Goal: Task Accomplishment & Management: Use online tool/utility

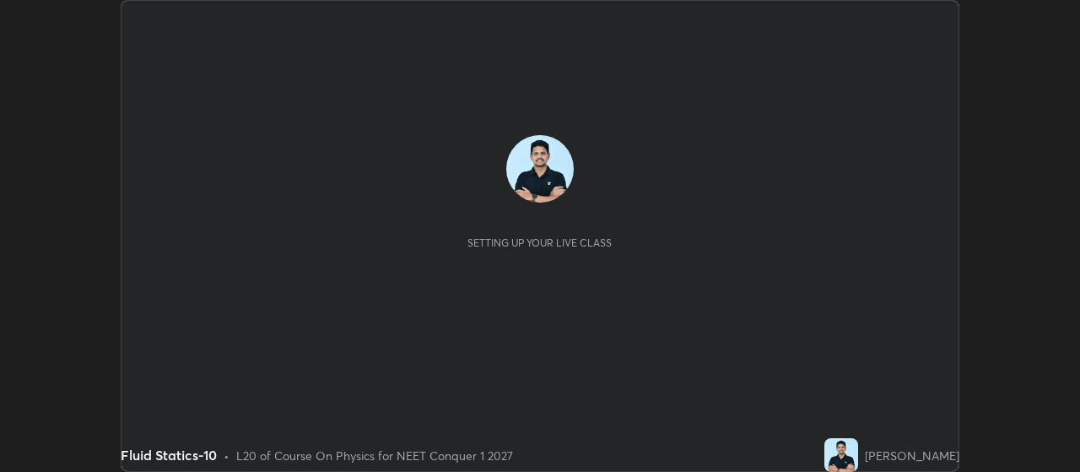
scroll to position [472, 1079]
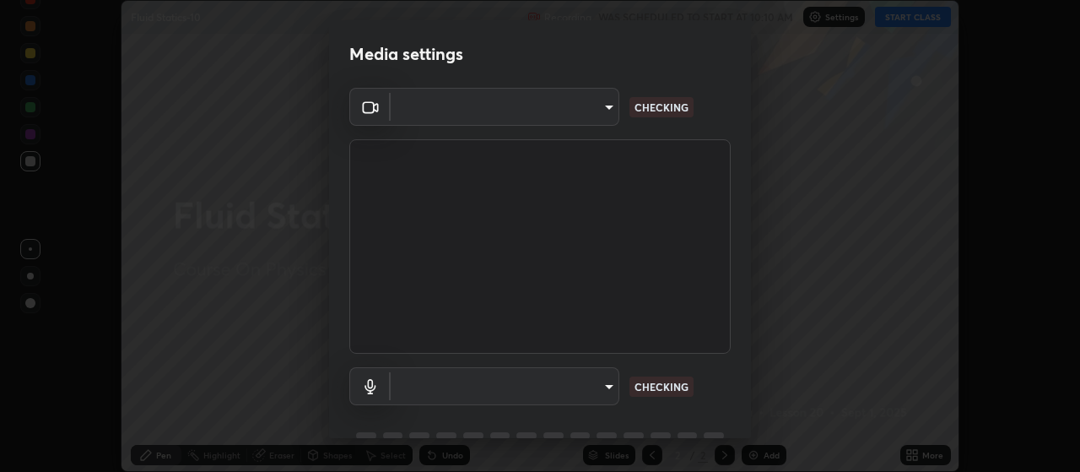
type input "3aa1f2dfd03d01f189a8a01f68d52051269995ca7ca0ffcaee6397e0c867a5cc"
type input "communications"
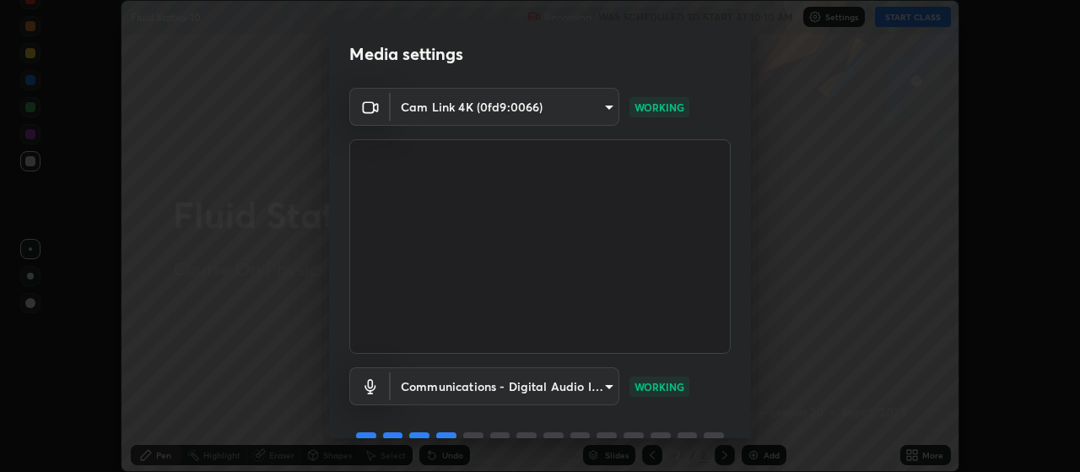
scroll to position [82, 0]
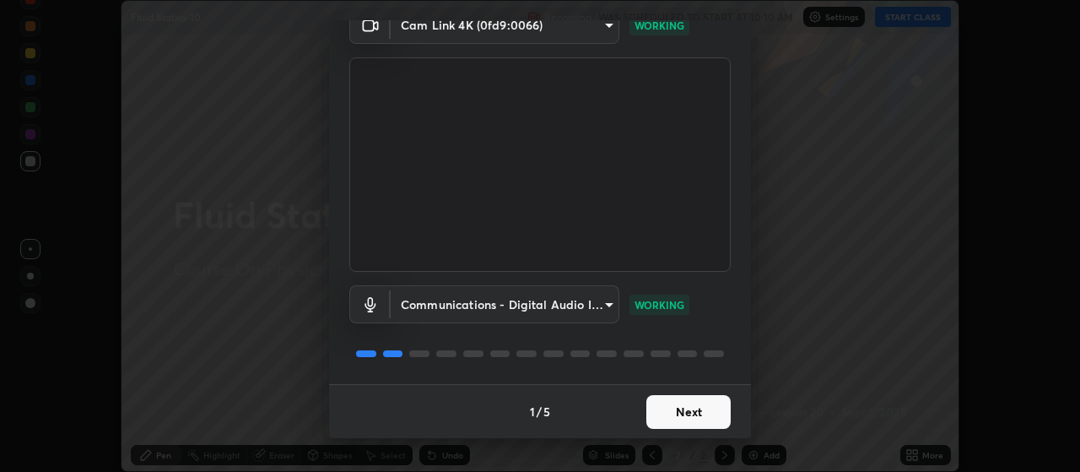
click at [703, 403] on button "Next" at bounding box center [688, 412] width 84 height 34
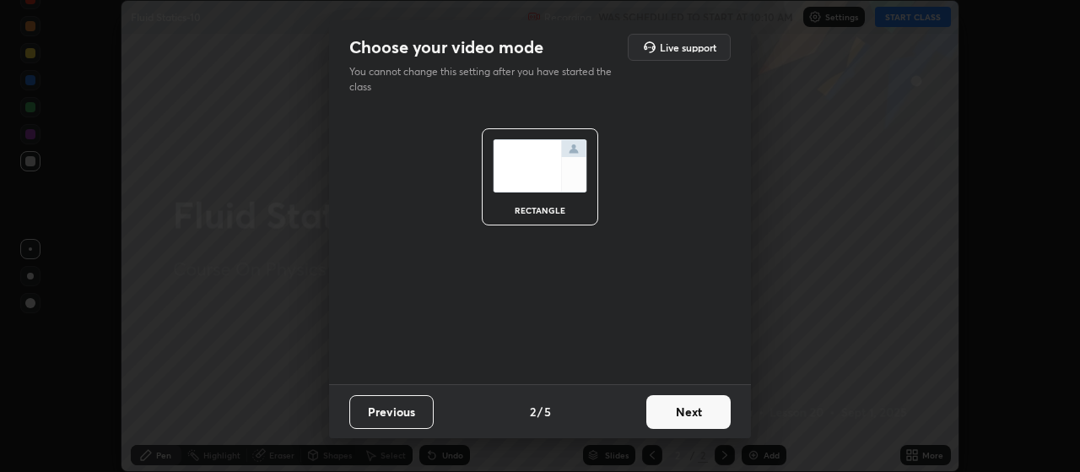
click at [703, 419] on button "Next" at bounding box center [688, 412] width 84 height 34
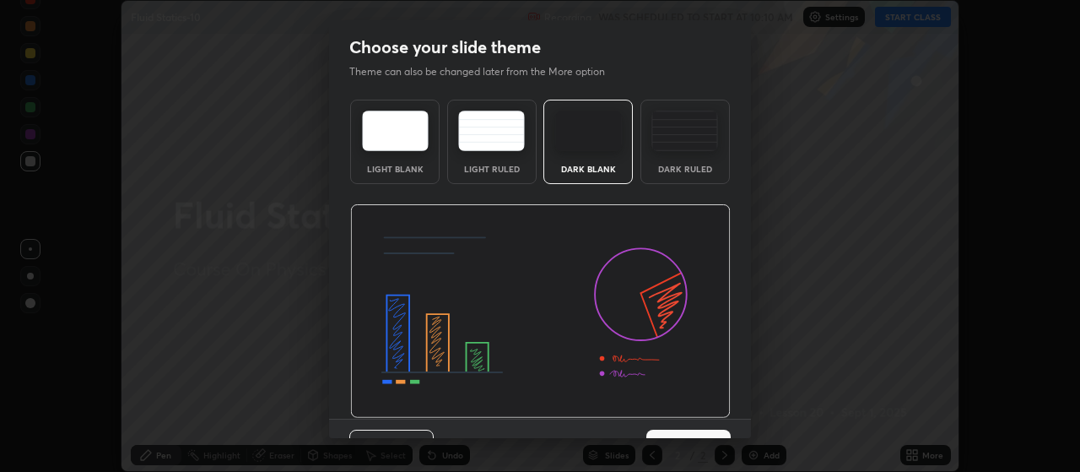
click at [700, 415] on img at bounding box center [540, 311] width 381 height 214
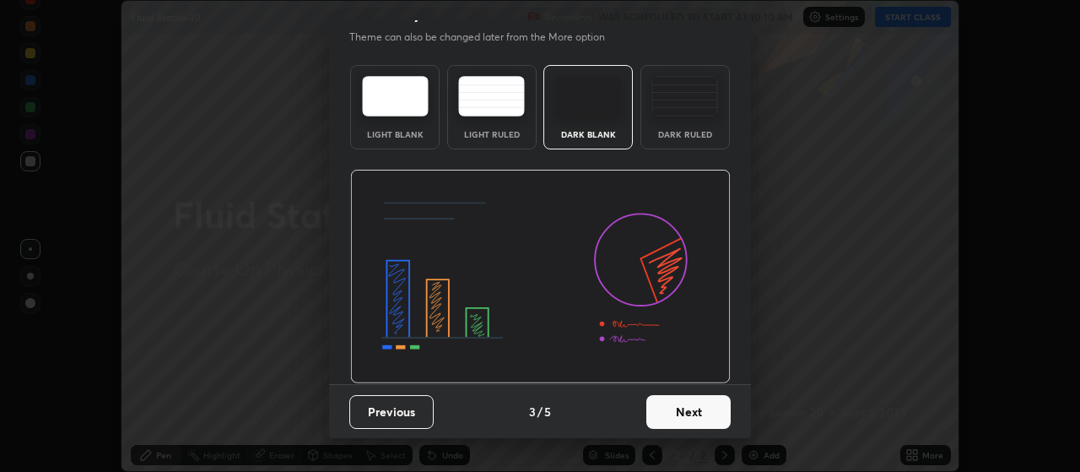
click at [687, 410] on button "Next" at bounding box center [688, 412] width 84 height 34
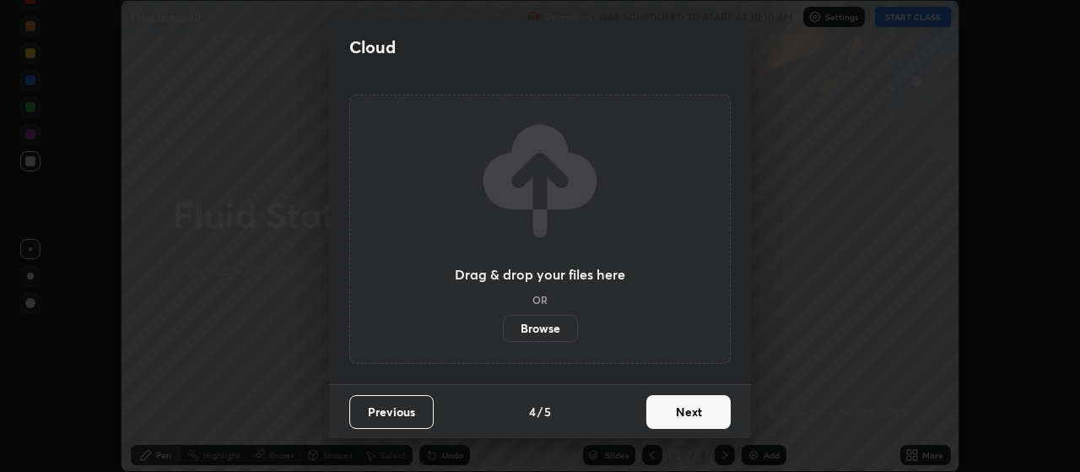
scroll to position [0, 0]
click at [700, 412] on button "Next" at bounding box center [688, 412] width 84 height 34
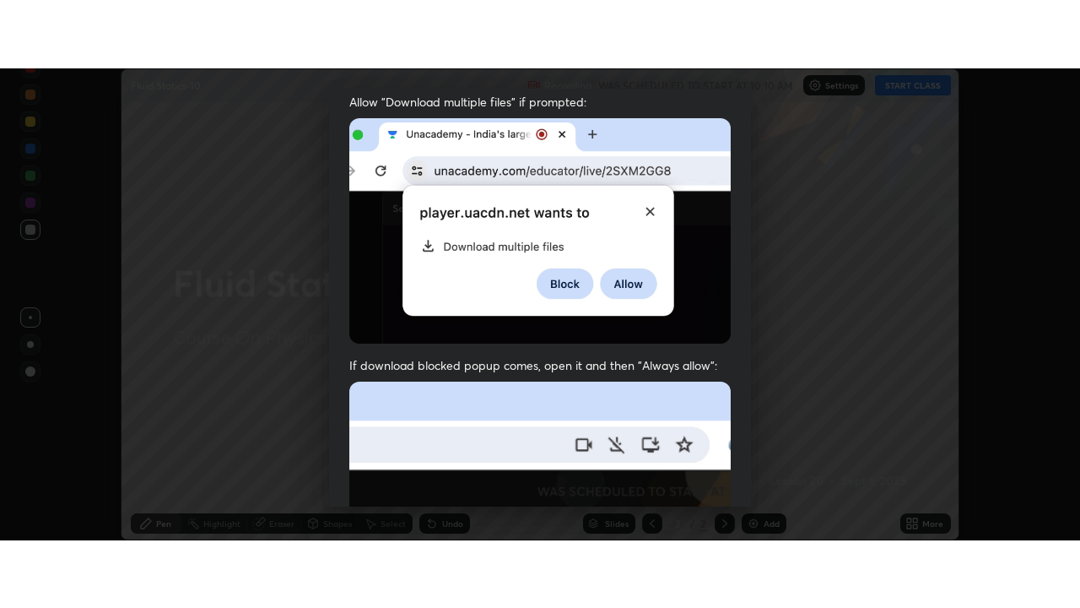
scroll to position [426, 0]
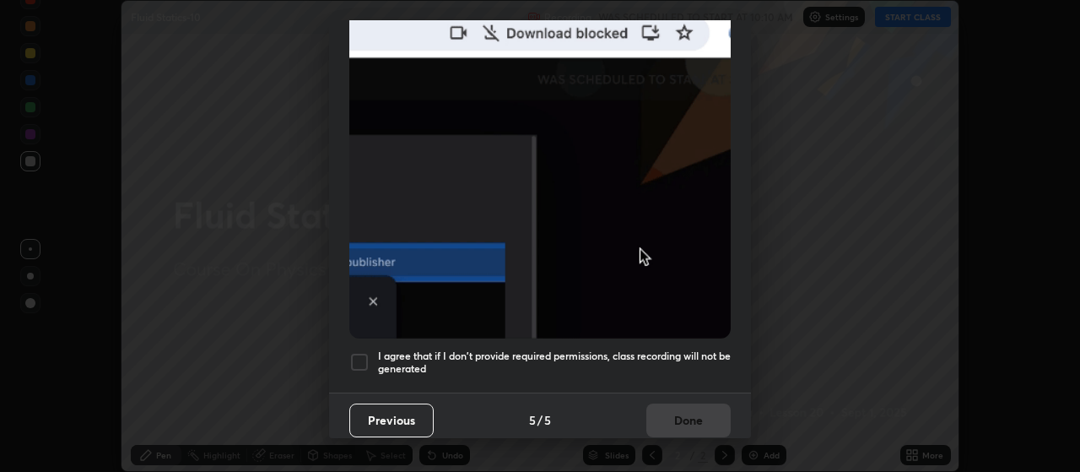
click at [354, 355] on div at bounding box center [359, 362] width 20 height 20
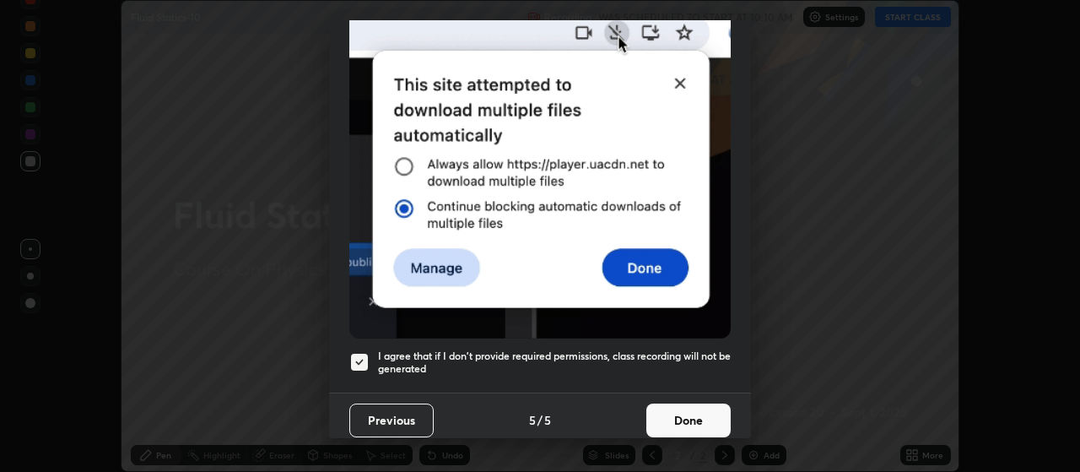
click at [679, 417] on button "Done" at bounding box center [688, 420] width 84 height 34
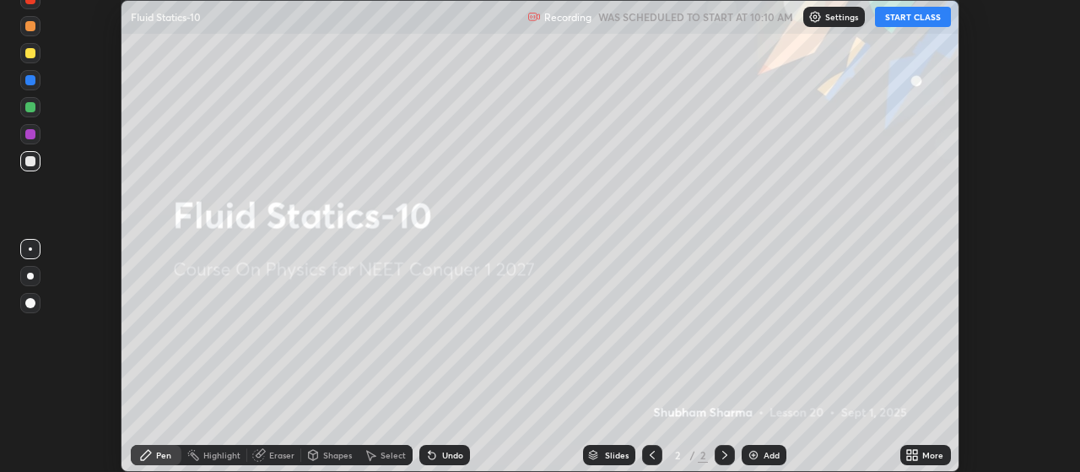
click at [928, 17] on button "START CLASS" at bounding box center [913, 17] width 76 height 20
click at [927, 449] on div "More" at bounding box center [925, 455] width 51 height 20
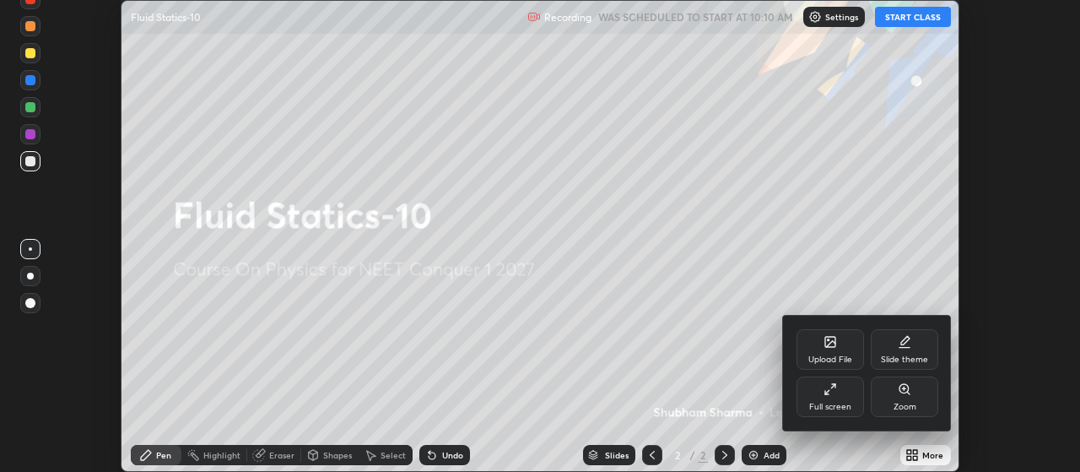
click at [830, 396] on div "Full screen" at bounding box center [831, 396] width 68 height 41
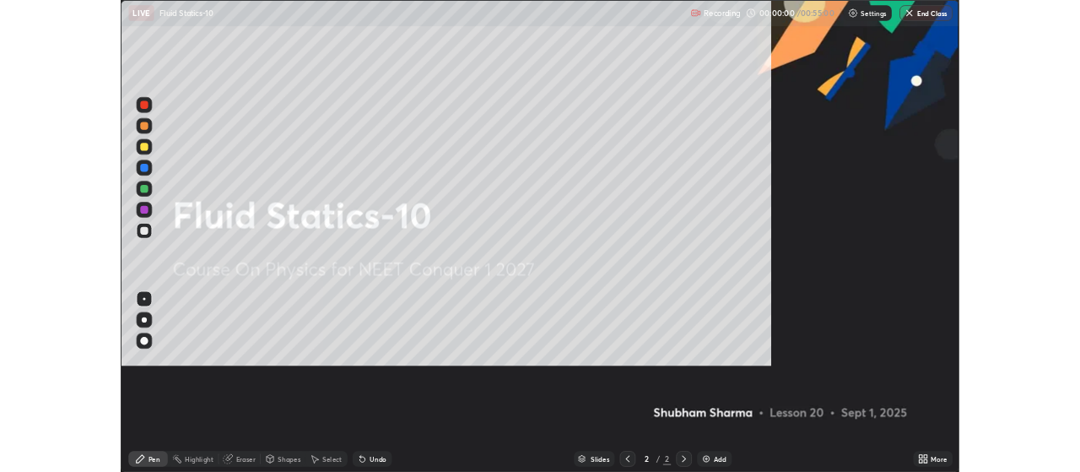
scroll to position [608, 1080]
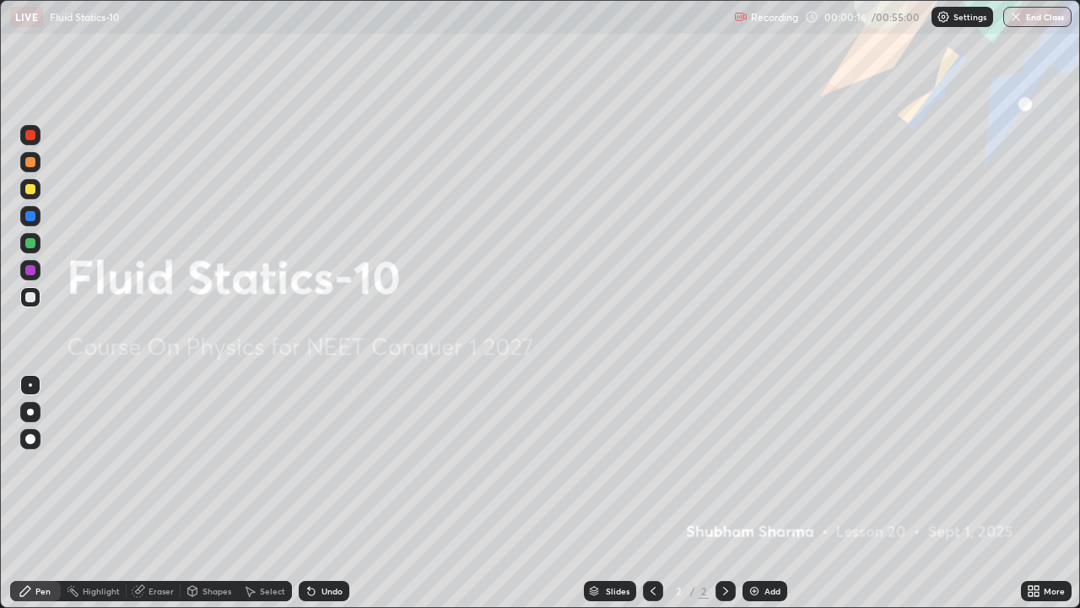
click at [765, 471] on div "Add" at bounding box center [773, 590] width 16 height 8
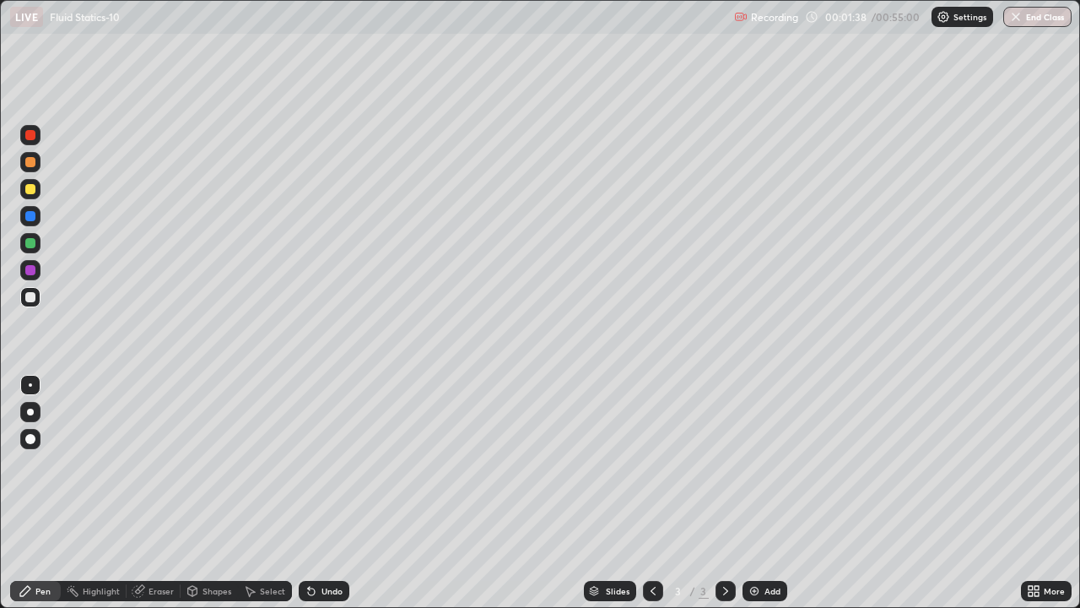
click at [30, 413] on div at bounding box center [30, 411] width 7 height 7
click at [314, 471] on icon at bounding box center [312, 591] width 14 height 14
click at [308, 471] on icon at bounding box center [311, 591] width 7 height 7
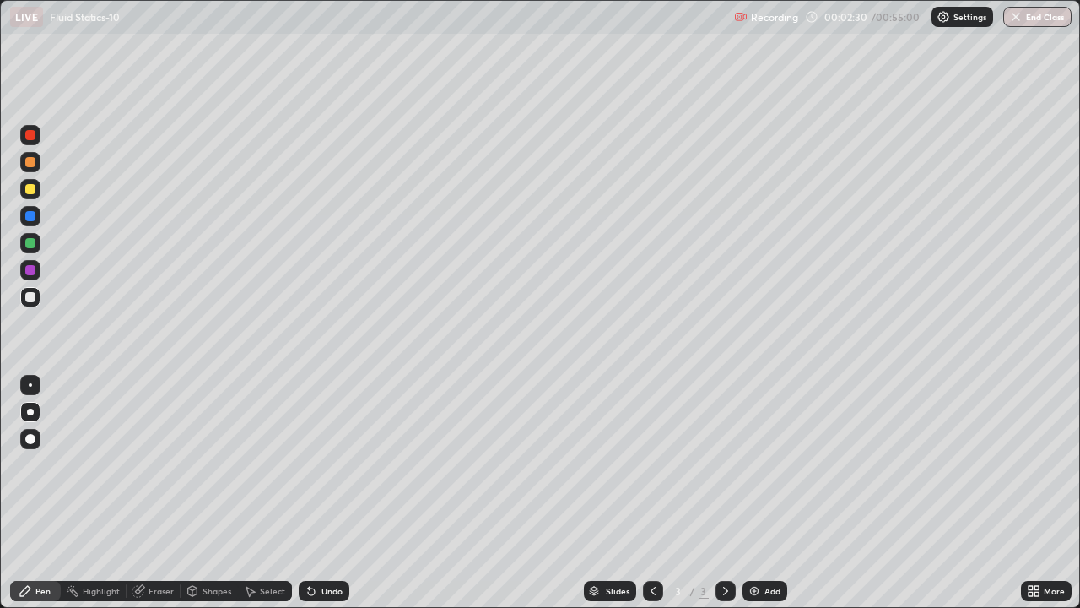
click at [308, 471] on icon at bounding box center [311, 591] width 7 height 7
click at [311, 471] on icon at bounding box center [312, 591] width 14 height 14
click at [314, 471] on icon at bounding box center [312, 591] width 14 height 14
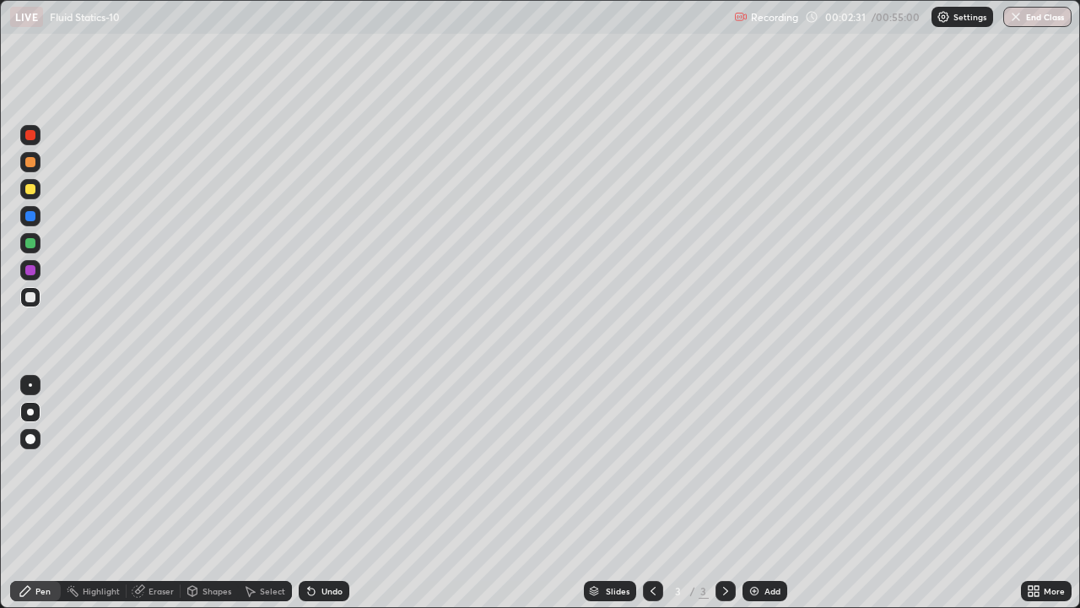
click at [311, 471] on icon at bounding box center [312, 591] width 14 height 14
click at [303, 471] on div "Undo" at bounding box center [324, 591] width 51 height 20
click at [329, 471] on div "Undo" at bounding box center [332, 590] width 21 height 8
click at [343, 471] on div "Undo" at bounding box center [324, 591] width 51 height 20
click at [328, 471] on div "Undo" at bounding box center [324, 591] width 51 height 20
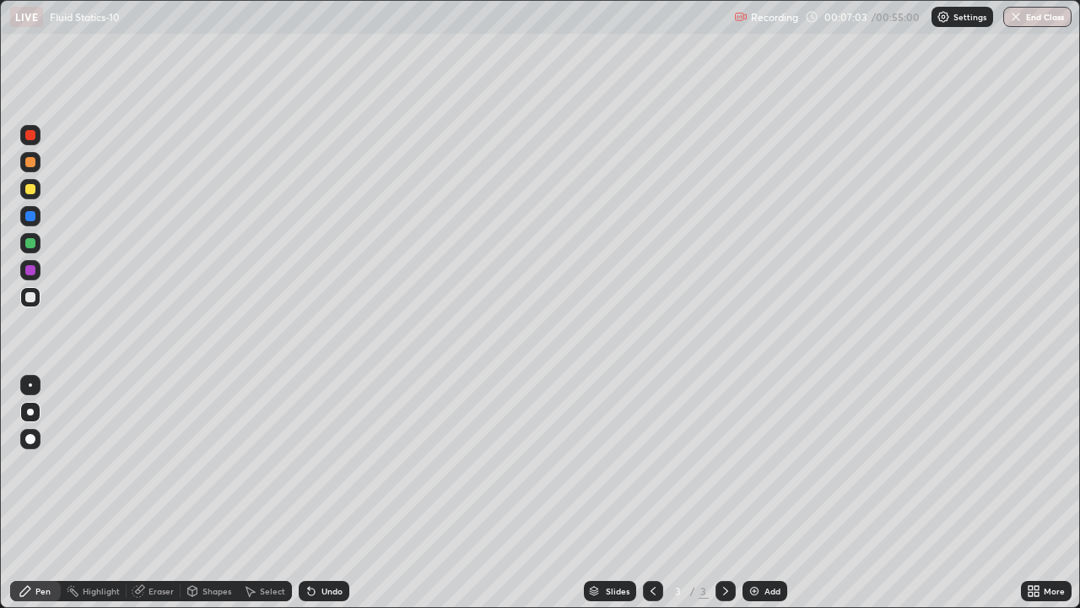
click at [318, 471] on div "Undo" at bounding box center [324, 591] width 51 height 20
click at [330, 471] on div "Undo" at bounding box center [332, 590] width 21 height 8
click at [327, 471] on div "Undo" at bounding box center [324, 591] width 51 height 20
click at [765, 471] on div "Add" at bounding box center [773, 590] width 16 height 8
click at [331, 471] on div "Undo" at bounding box center [332, 590] width 21 height 8
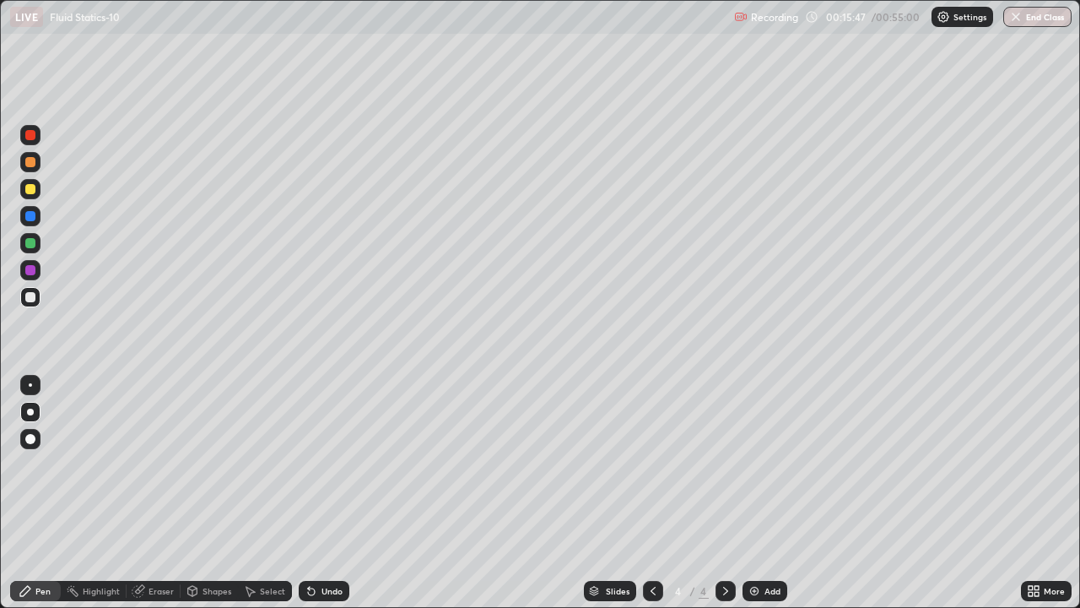
click at [315, 471] on icon at bounding box center [312, 591] width 14 height 14
click at [333, 471] on div "Undo" at bounding box center [332, 590] width 21 height 8
click at [334, 471] on div "Undo" at bounding box center [332, 590] width 21 height 8
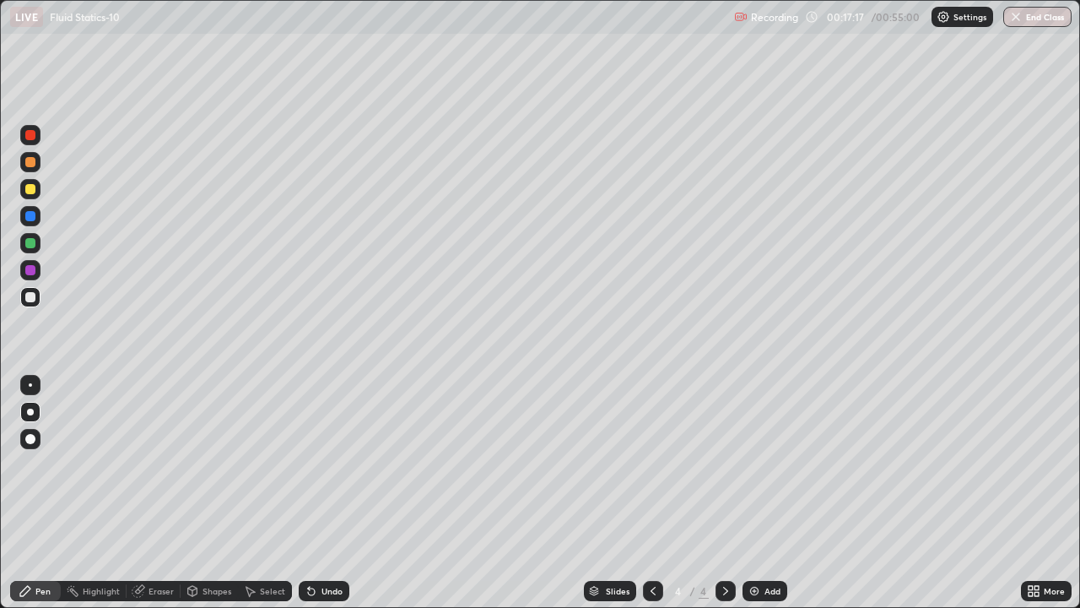
click at [327, 471] on div "Undo" at bounding box center [332, 590] width 21 height 8
click at [154, 471] on div "Eraser" at bounding box center [161, 590] width 25 height 8
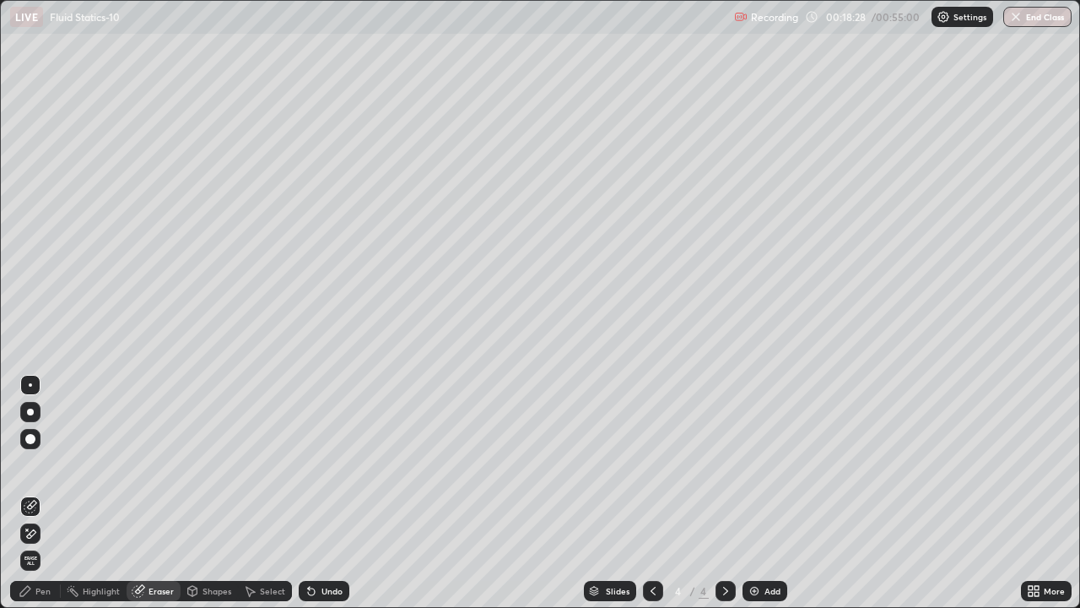
click at [46, 471] on div "Pen" at bounding box center [42, 590] width 15 height 8
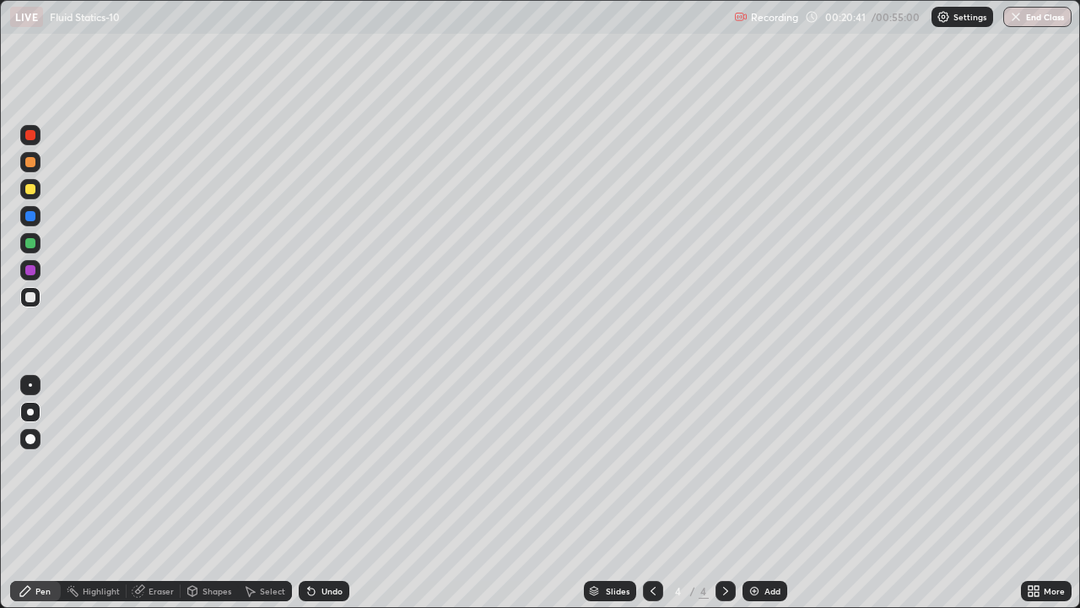
click at [756, 471] on img at bounding box center [755, 591] width 14 height 14
click at [331, 471] on div "Undo" at bounding box center [332, 590] width 21 height 8
click at [331, 471] on div "Undo" at bounding box center [324, 591] width 51 height 20
click at [308, 471] on icon at bounding box center [311, 591] width 7 height 7
click at [767, 471] on div "Add" at bounding box center [773, 590] width 16 height 8
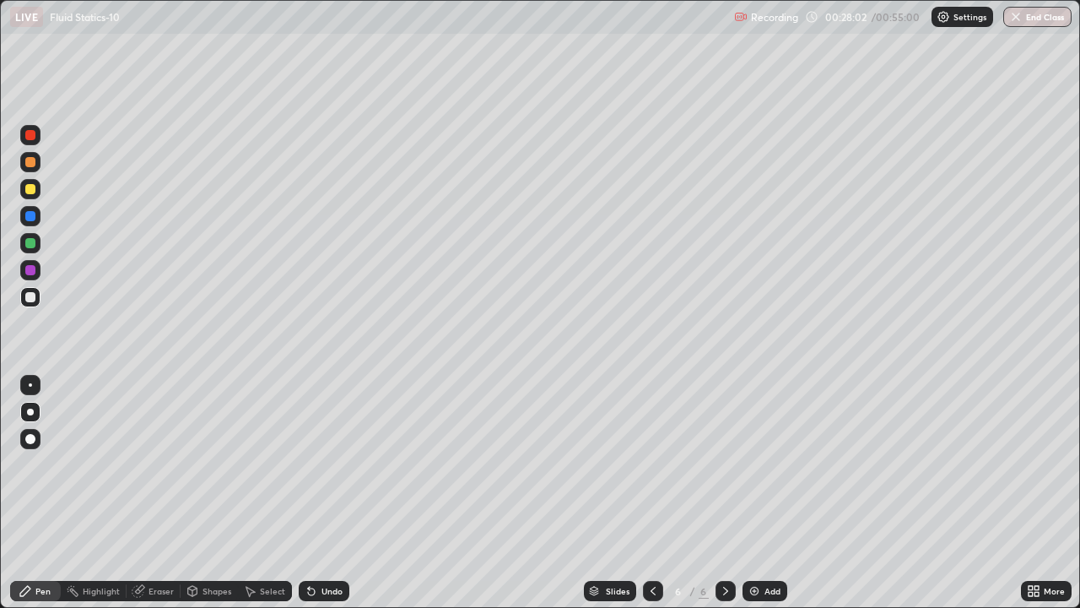
click at [322, 471] on div "Undo" at bounding box center [332, 590] width 21 height 8
click at [322, 471] on div "Undo" at bounding box center [324, 591] width 51 height 20
click at [308, 471] on icon at bounding box center [309, 587] width 2 height 2
click at [331, 471] on div "Undo" at bounding box center [324, 591] width 51 height 20
click at [314, 471] on icon at bounding box center [312, 591] width 14 height 14
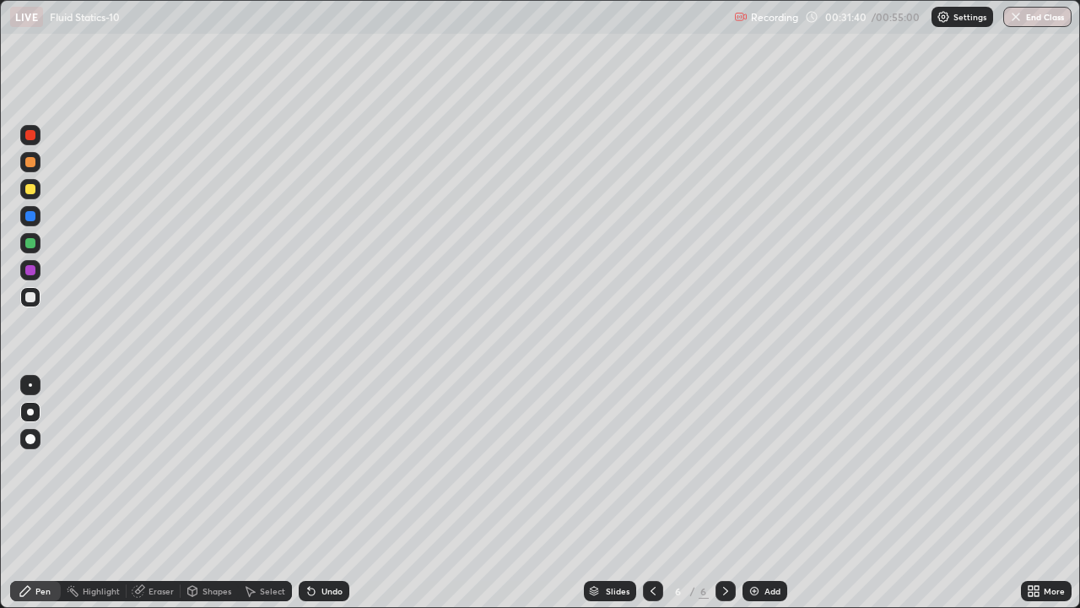
click at [768, 471] on div "Add" at bounding box center [773, 590] width 16 height 8
click at [329, 471] on div "Undo" at bounding box center [332, 590] width 21 height 8
click at [332, 471] on div "Undo" at bounding box center [324, 591] width 51 height 20
click at [330, 471] on div "Undo" at bounding box center [324, 591] width 51 height 20
click at [336, 471] on div "Undo" at bounding box center [320, 591] width 57 height 34
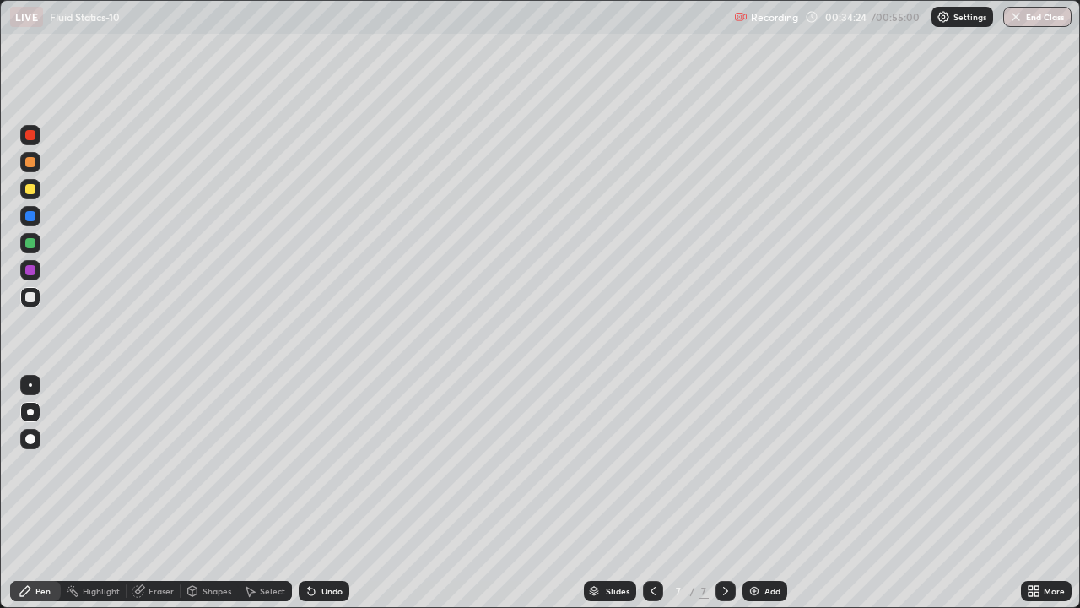
click at [329, 471] on div "Undo" at bounding box center [332, 590] width 21 height 8
click at [322, 471] on div "Undo" at bounding box center [332, 590] width 21 height 8
click at [324, 471] on div "Undo" at bounding box center [324, 591] width 51 height 20
click at [332, 471] on div "Undo" at bounding box center [332, 590] width 21 height 8
click at [332, 471] on div "Undo" at bounding box center [324, 591] width 51 height 20
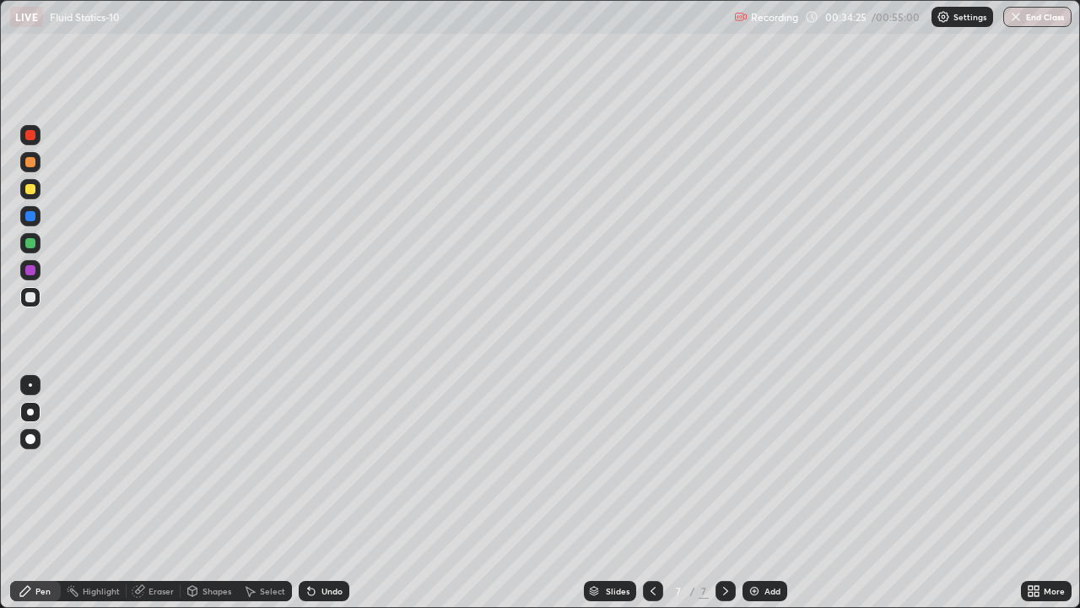
click at [330, 471] on div "Undo" at bounding box center [324, 591] width 51 height 20
click at [332, 471] on div "Undo" at bounding box center [332, 590] width 21 height 8
click at [338, 471] on div "Undo" at bounding box center [324, 591] width 51 height 20
click at [337, 471] on div "Undo" at bounding box center [324, 591] width 51 height 20
click at [333, 471] on div "Undo" at bounding box center [324, 591] width 51 height 20
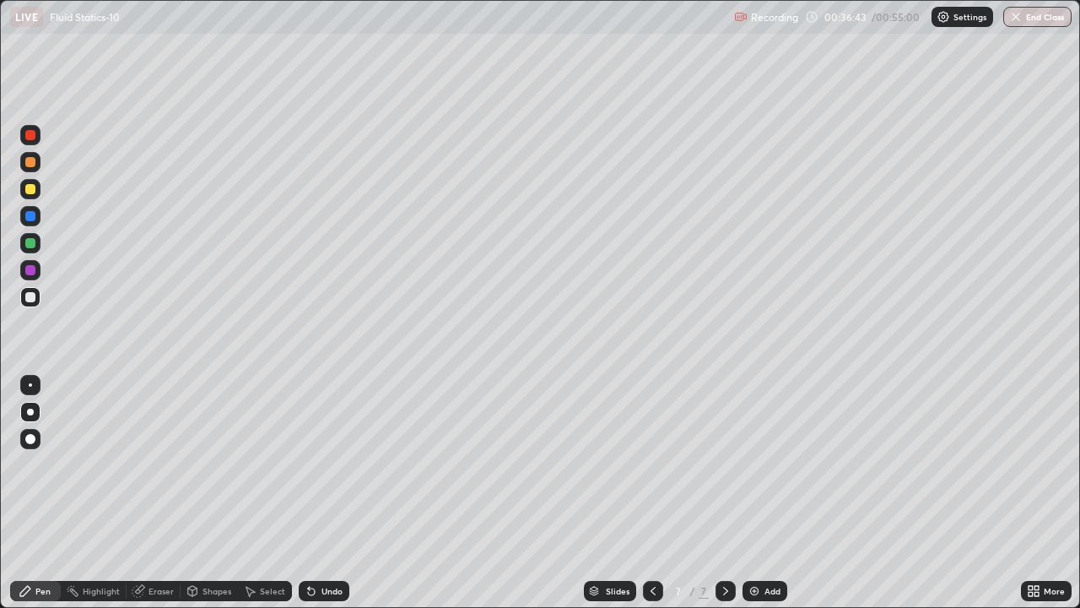
click at [327, 471] on div "Undo" at bounding box center [324, 591] width 51 height 20
click at [321, 471] on div "Undo" at bounding box center [324, 591] width 51 height 20
click at [323, 471] on div "Undo" at bounding box center [324, 591] width 51 height 20
click at [322, 471] on div "Undo" at bounding box center [332, 590] width 21 height 8
click at [323, 471] on div "Undo" at bounding box center [332, 590] width 21 height 8
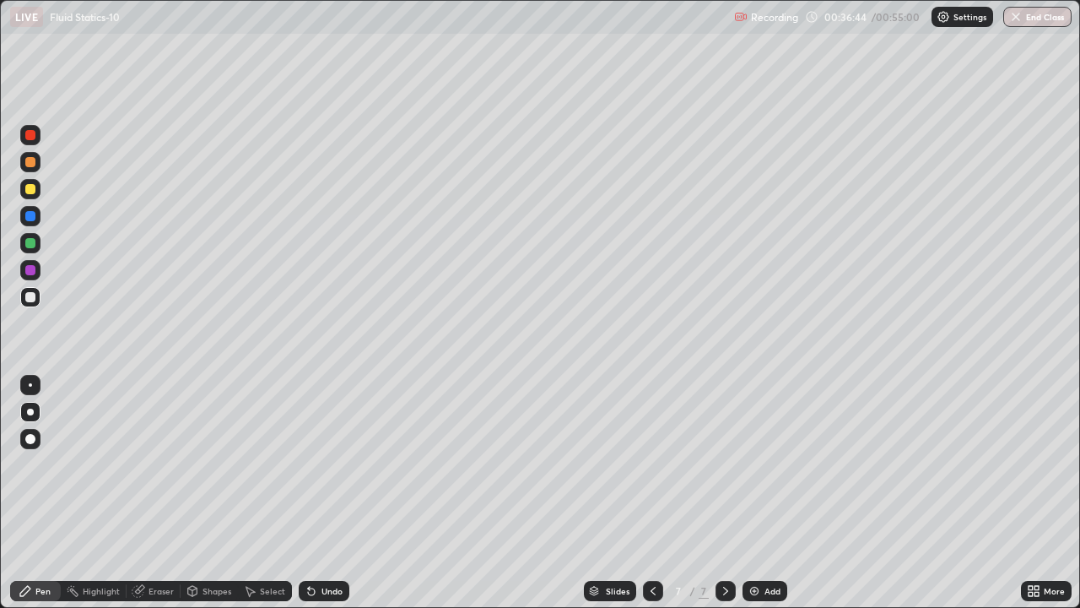
click at [323, 471] on div "Undo" at bounding box center [332, 590] width 21 height 8
click at [322, 471] on div "Undo" at bounding box center [332, 590] width 21 height 8
click at [318, 471] on div "Undo" at bounding box center [324, 591] width 51 height 20
click at [311, 471] on icon at bounding box center [311, 591] width 7 height 7
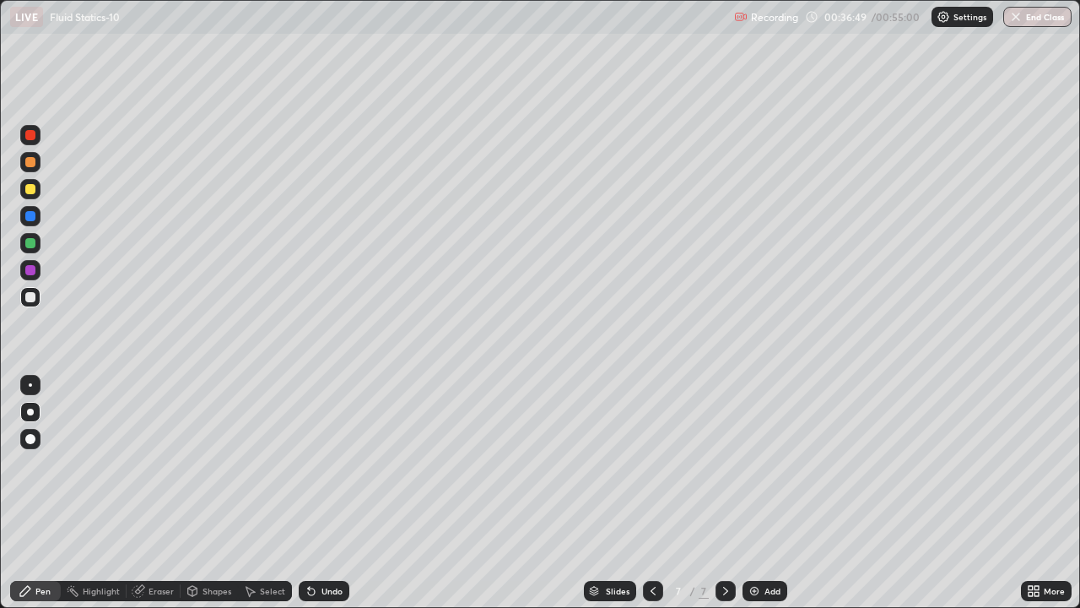
click at [309, 471] on icon at bounding box center [311, 591] width 7 height 7
click at [308, 471] on icon at bounding box center [311, 591] width 7 height 7
click at [310, 471] on icon at bounding box center [312, 591] width 14 height 14
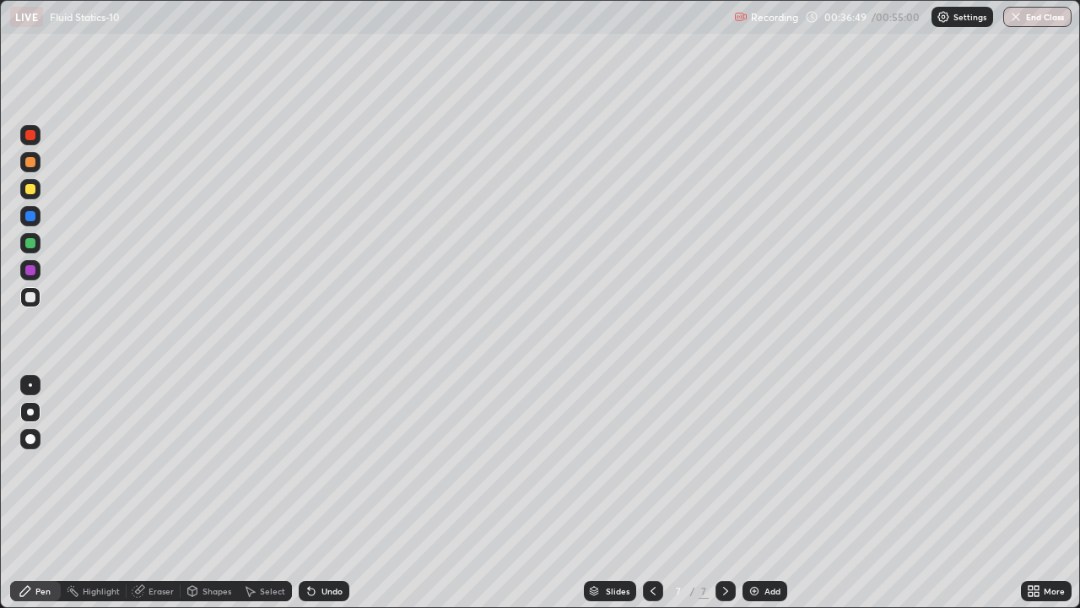
click at [308, 471] on icon at bounding box center [309, 587] width 2 height 2
click at [304, 471] on div "Undo" at bounding box center [324, 591] width 51 height 20
click at [760, 471] on div "Add" at bounding box center [765, 591] width 45 height 20
click at [342, 471] on div "Undo" at bounding box center [324, 591] width 51 height 20
click at [161, 471] on div "Eraser" at bounding box center [161, 590] width 25 height 8
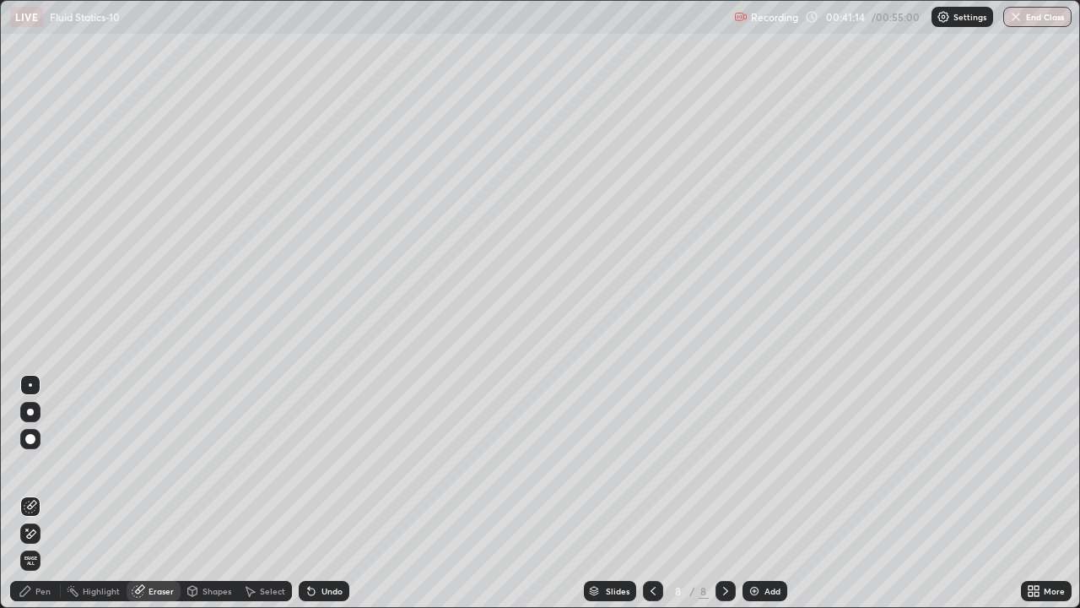
click at [52, 471] on div "Pen" at bounding box center [35, 591] width 51 height 20
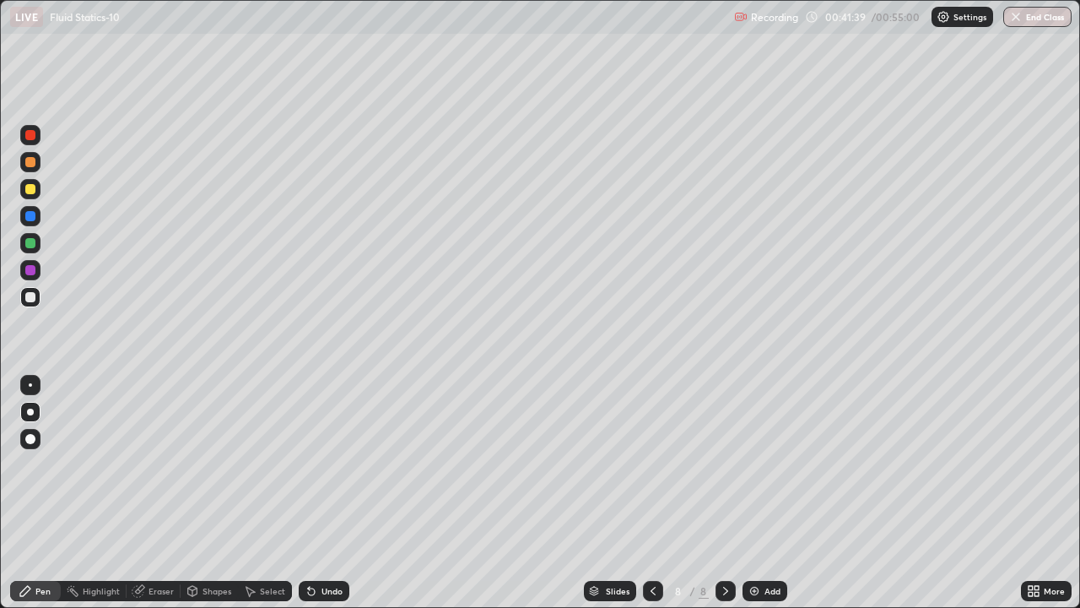
click at [338, 471] on div "Undo" at bounding box center [324, 591] width 51 height 20
click at [327, 471] on div "Undo" at bounding box center [324, 591] width 51 height 20
click at [319, 471] on div "Undo" at bounding box center [324, 591] width 51 height 20
click at [755, 471] on img at bounding box center [755, 591] width 14 height 14
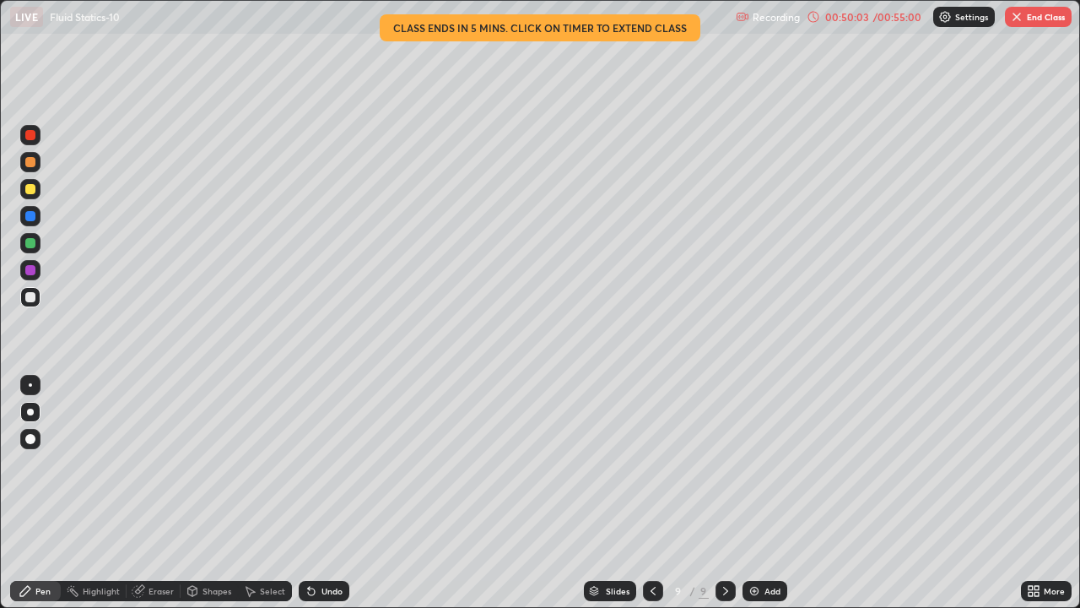
click at [33, 215] on div at bounding box center [30, 216] width 10 height 10
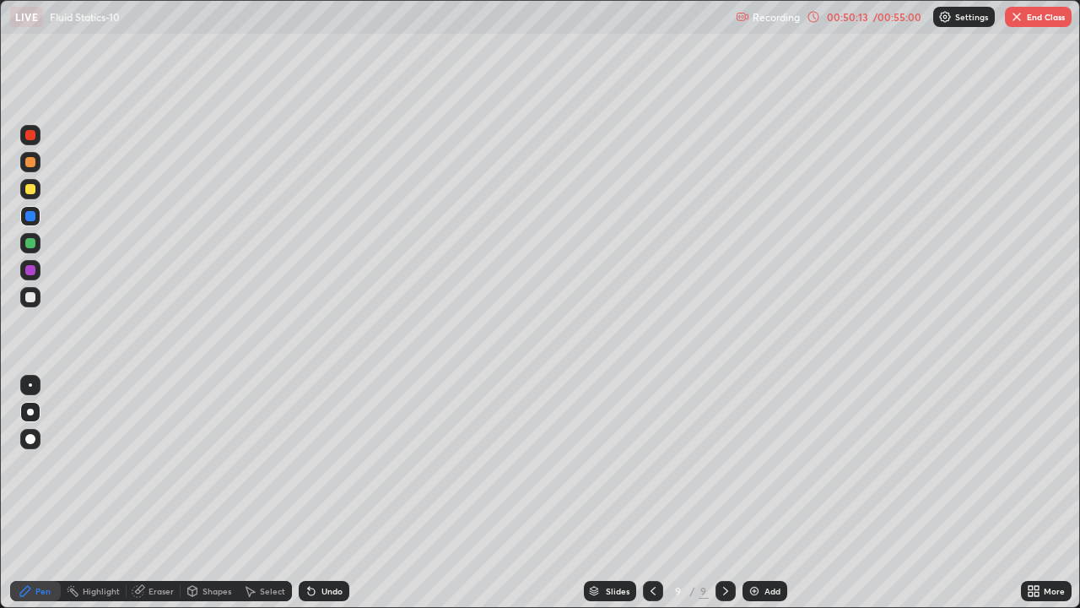
click at [1048, 16] on button "End Class" at bounding box center [1038, 17] width 67 height 20
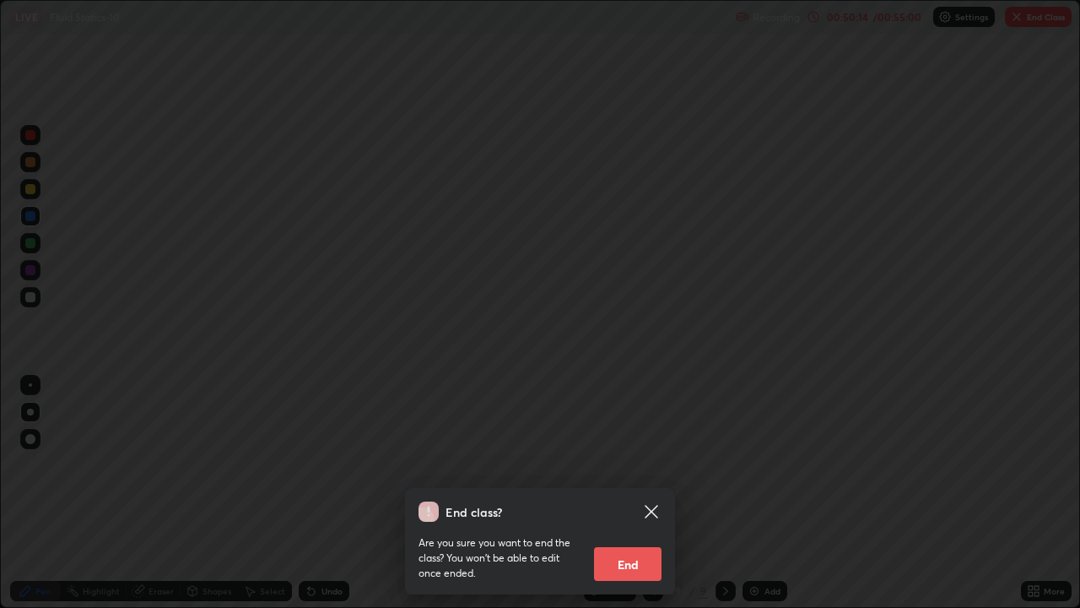
click at [635, 471] on button "End" at bounding box center [628, 564] width 68 height 34
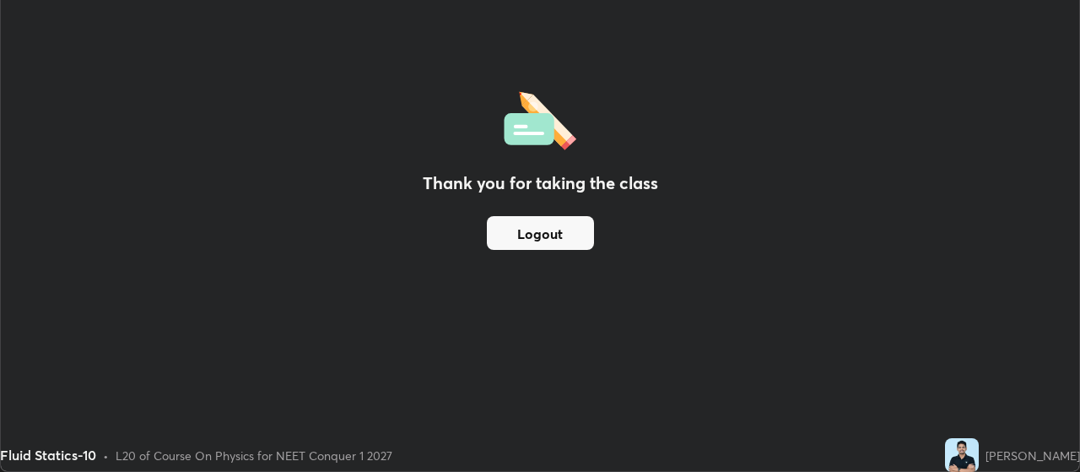
scroll to position [83914, 83306]
